Goal: Task Accomplishment & Management: Complete application form

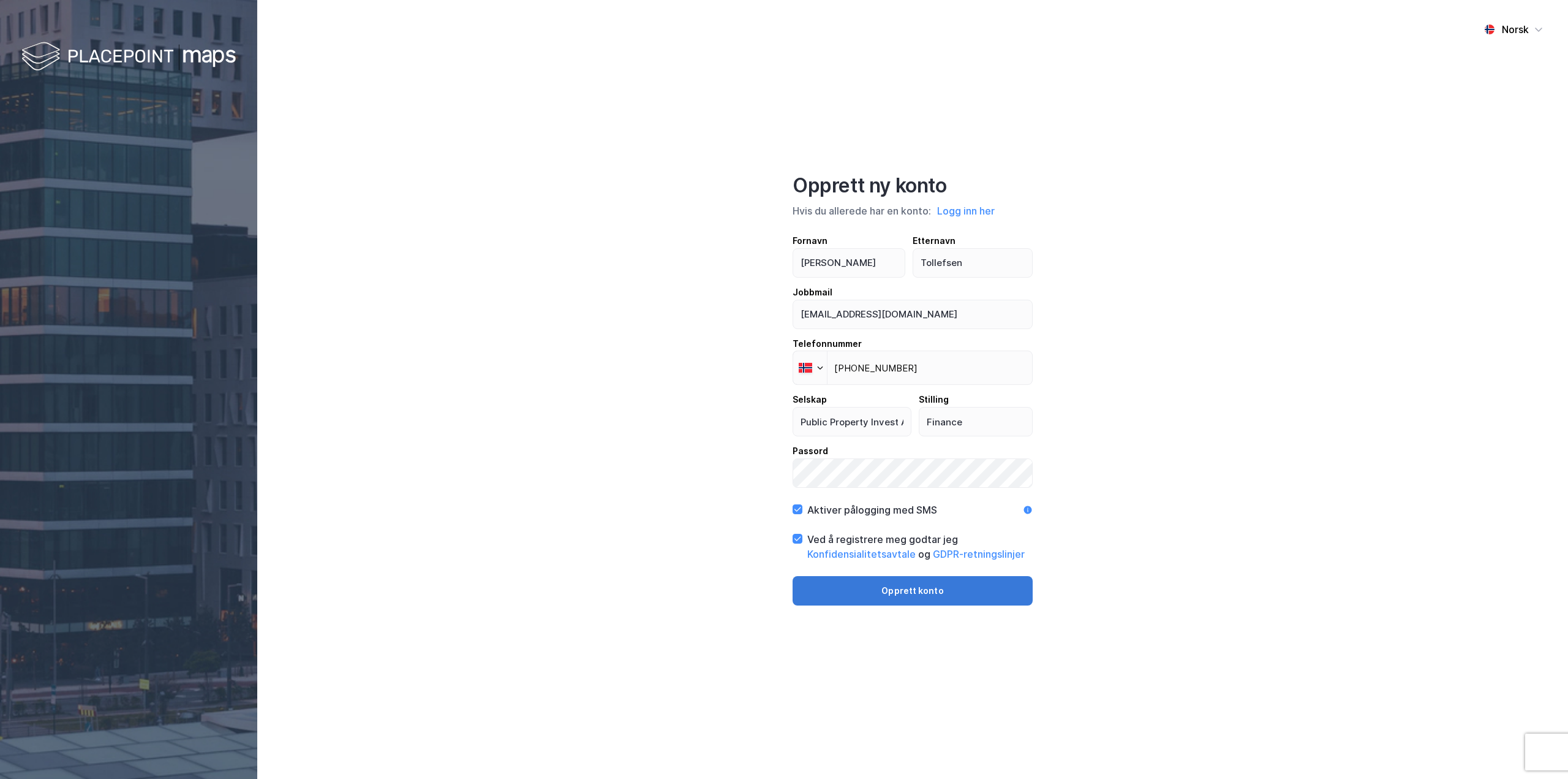
click at [932, 598] on button "Opprett konto" at bounding box center [912, 590] width 240 height 29
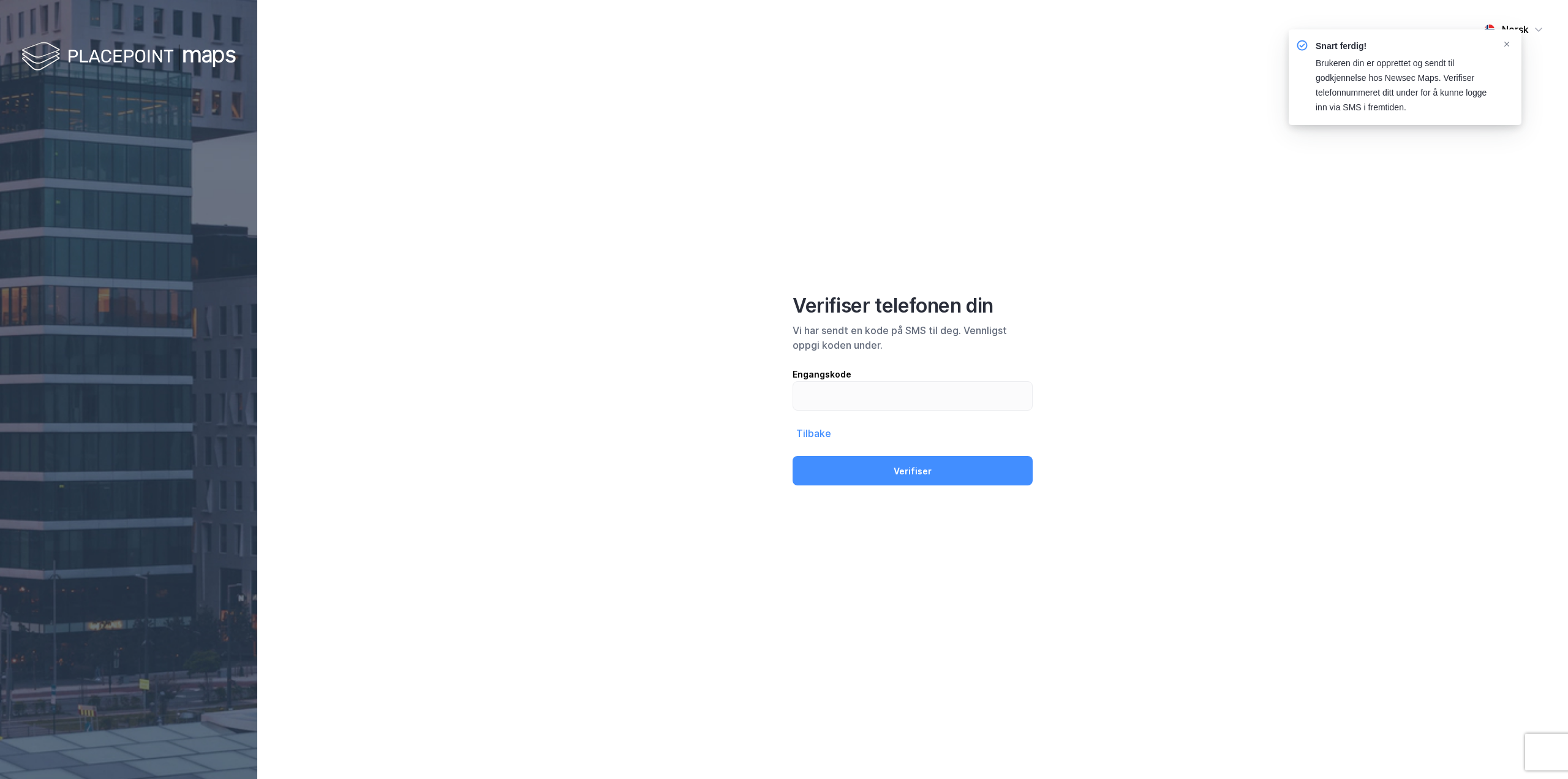
click at [1006, 231] on div "Norsk Verifiser telefonen din Vi har sendt en kode på SMS til deg. Vennligst op…" at bounding box center [913, 389] width 1311 height 779
click at [1015, 384] on input "text" at bounding box center [912, 396] width 239 height 29
type input "255885"
click at [962, 472] on button "Verifiser" at bounding box center [912, 470] width 240 height 29
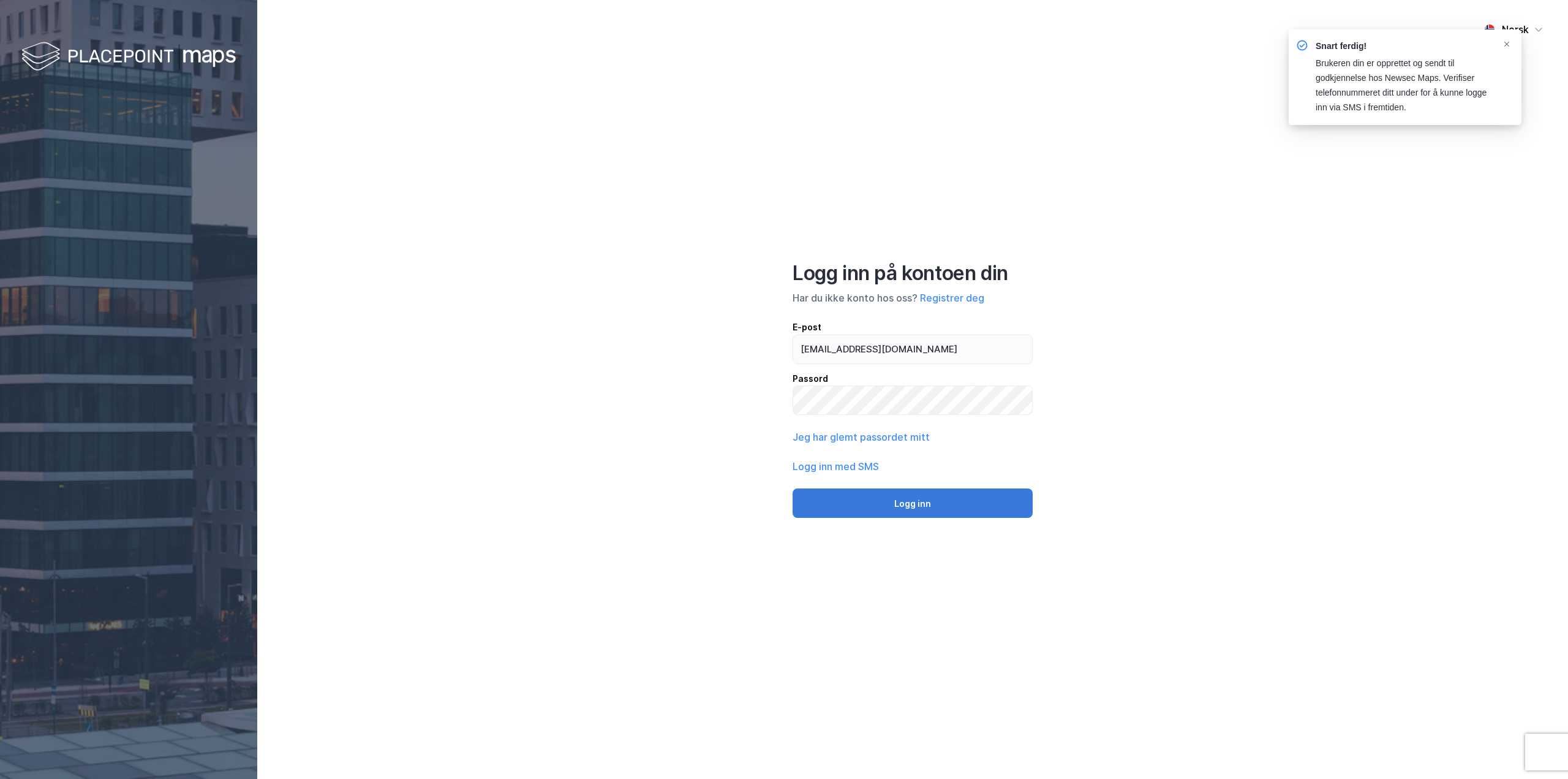
click at [917, 507] on button "Logg inn" at bounding box center [912, 503] width 240 height 29
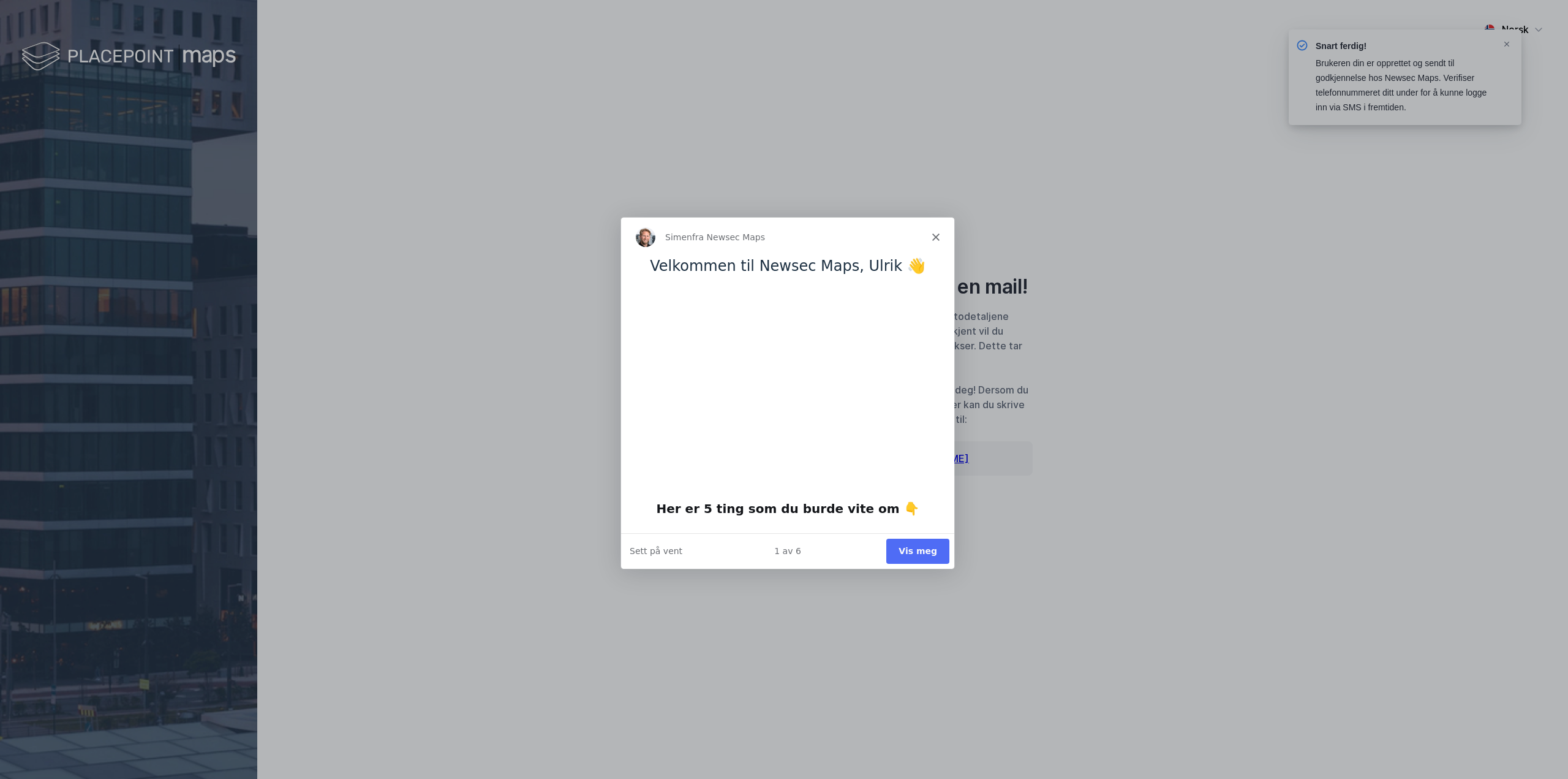
click at [935, 234] on polygon "Lukk" at bounding box center [936, 236] width 8 height 8
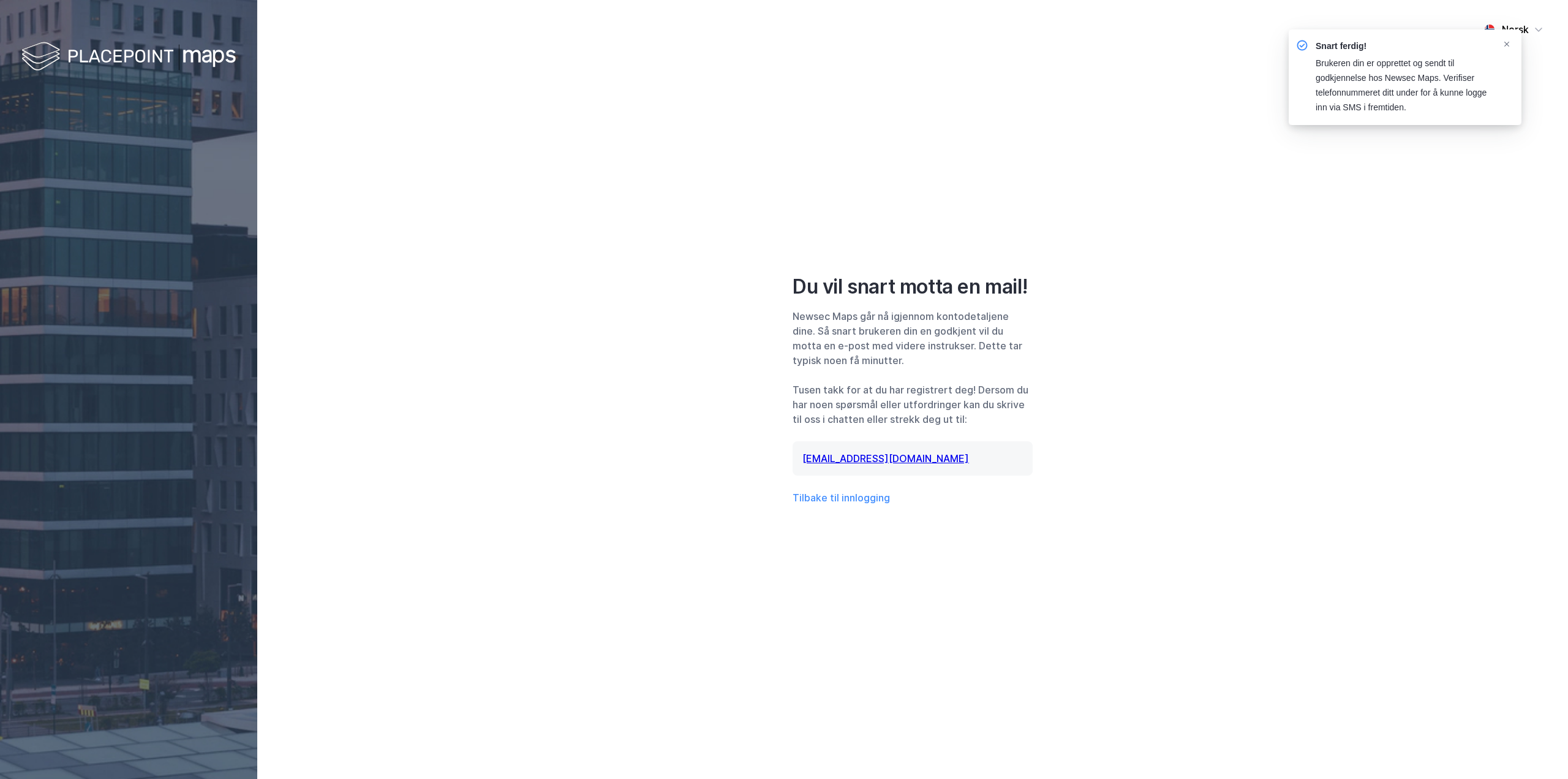
click at [1503, 38] on div "Snart ferdig! Brukeren din er opprettet og sendt til godkjennelse hos Newsec Ma…" at bounding box center [1405, 77] width 233 height 95
click at [1510, 42] on icon "Notifications Alt+T" at bounding box center [1507, 44] width 8 height 8
